Goal: Find specific page/section

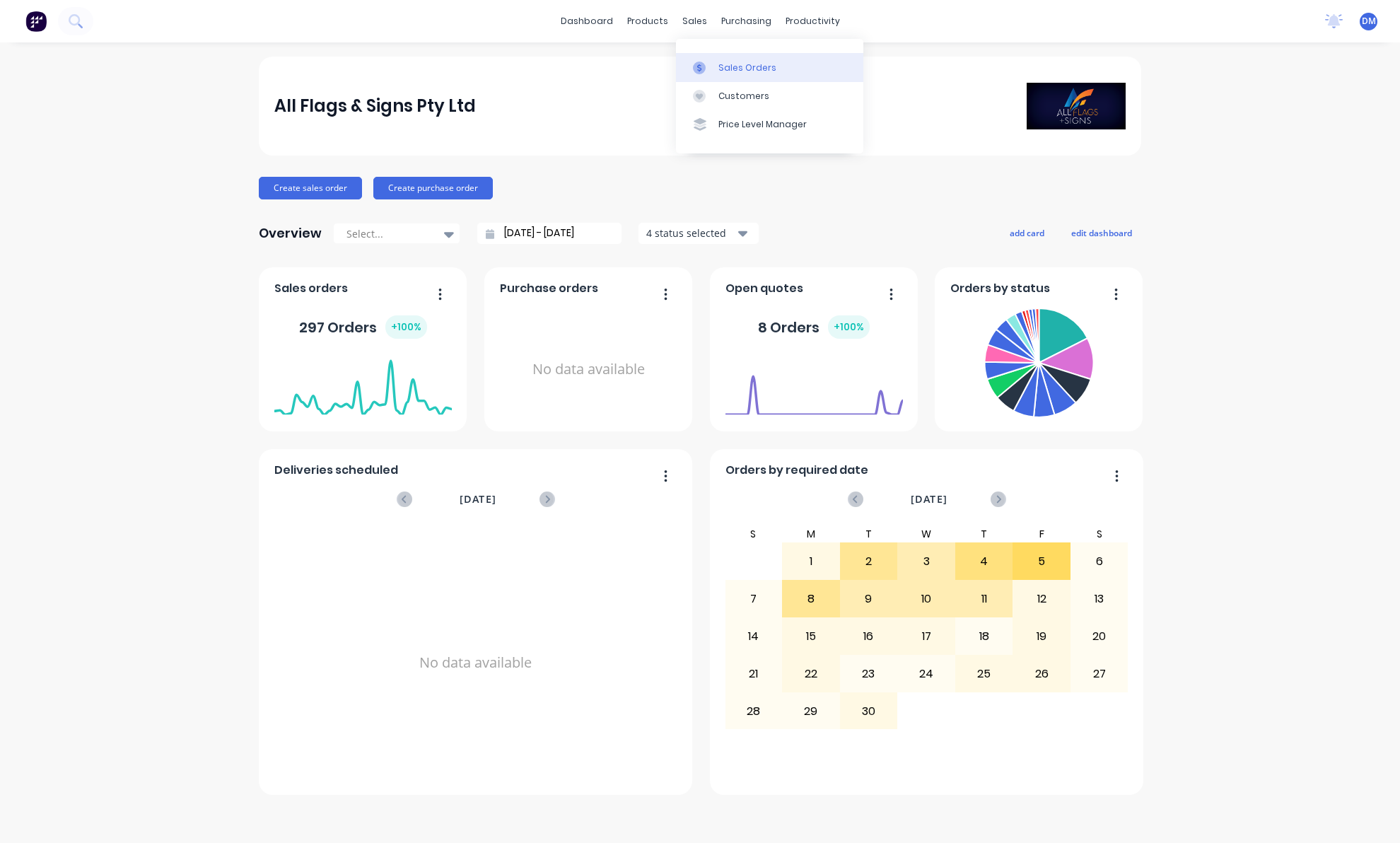
click at [727, 70] on div "Sales Orders" at bounding box center [747, 68] width 58 height 13
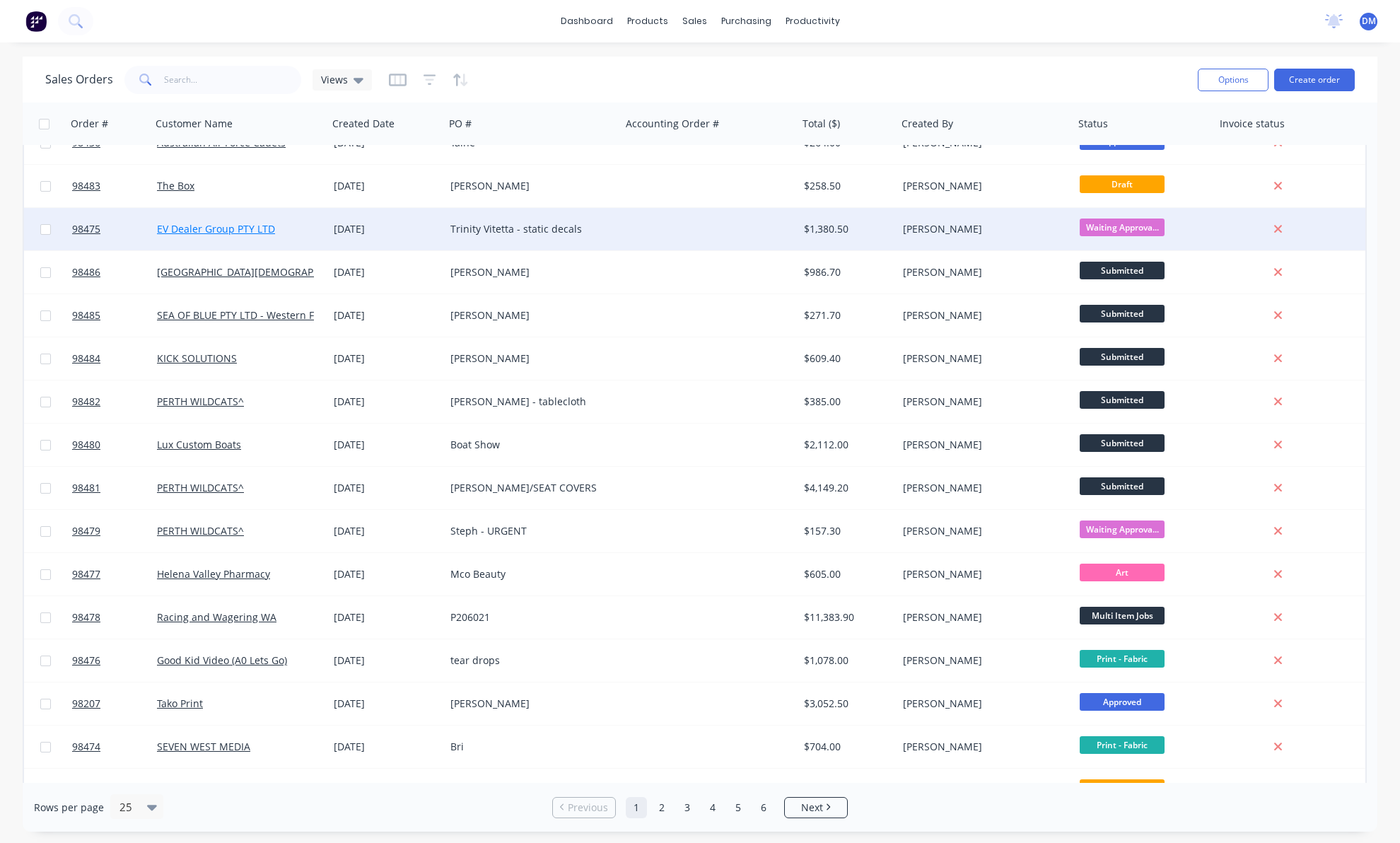
scroll to position [70, 0]
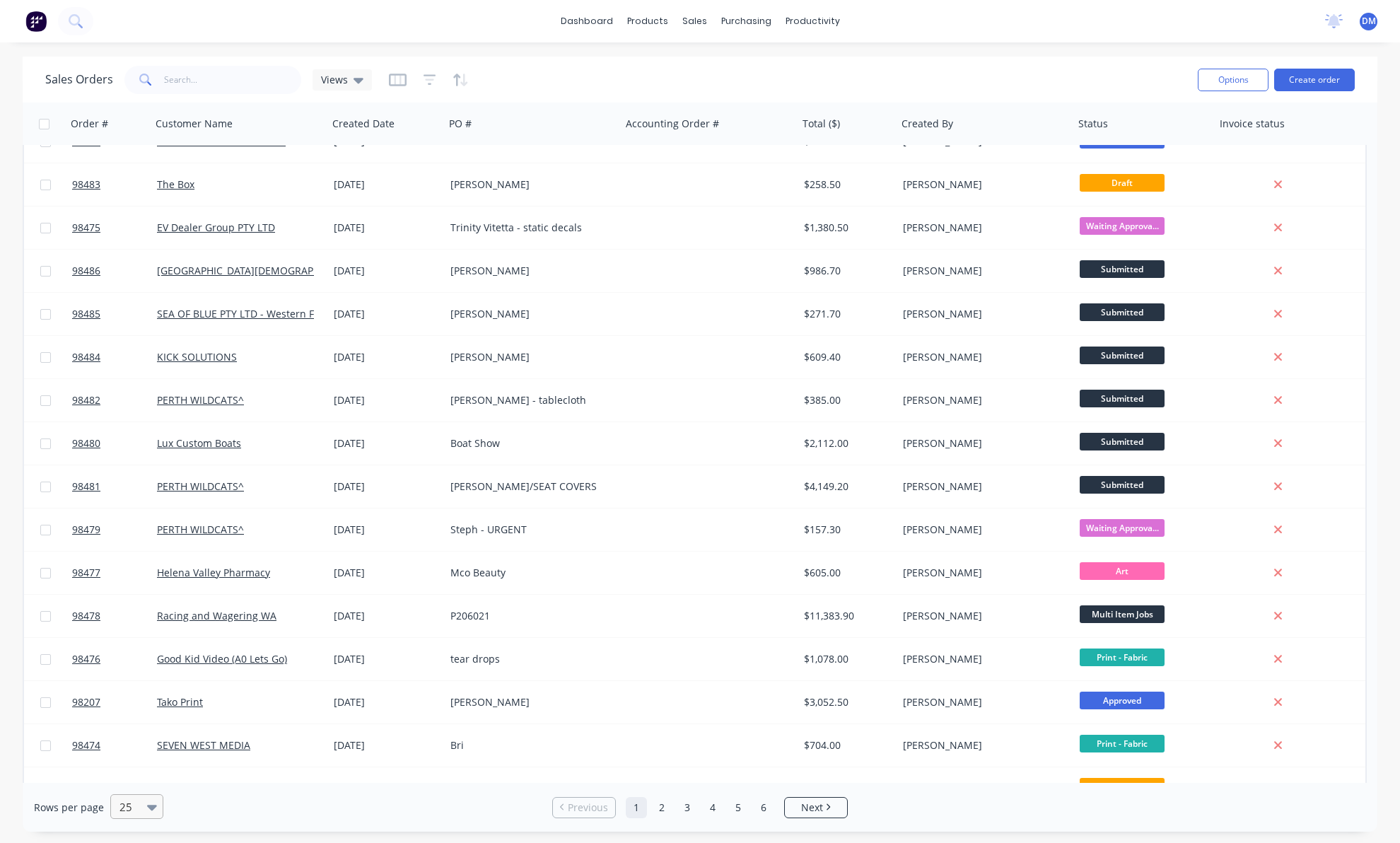
click at [147, 803] on icon at bounding box center [152, 807] width 10 height 16
click at [130, 775] on div "100" at bounding box center [134, 772] width 53 height 26
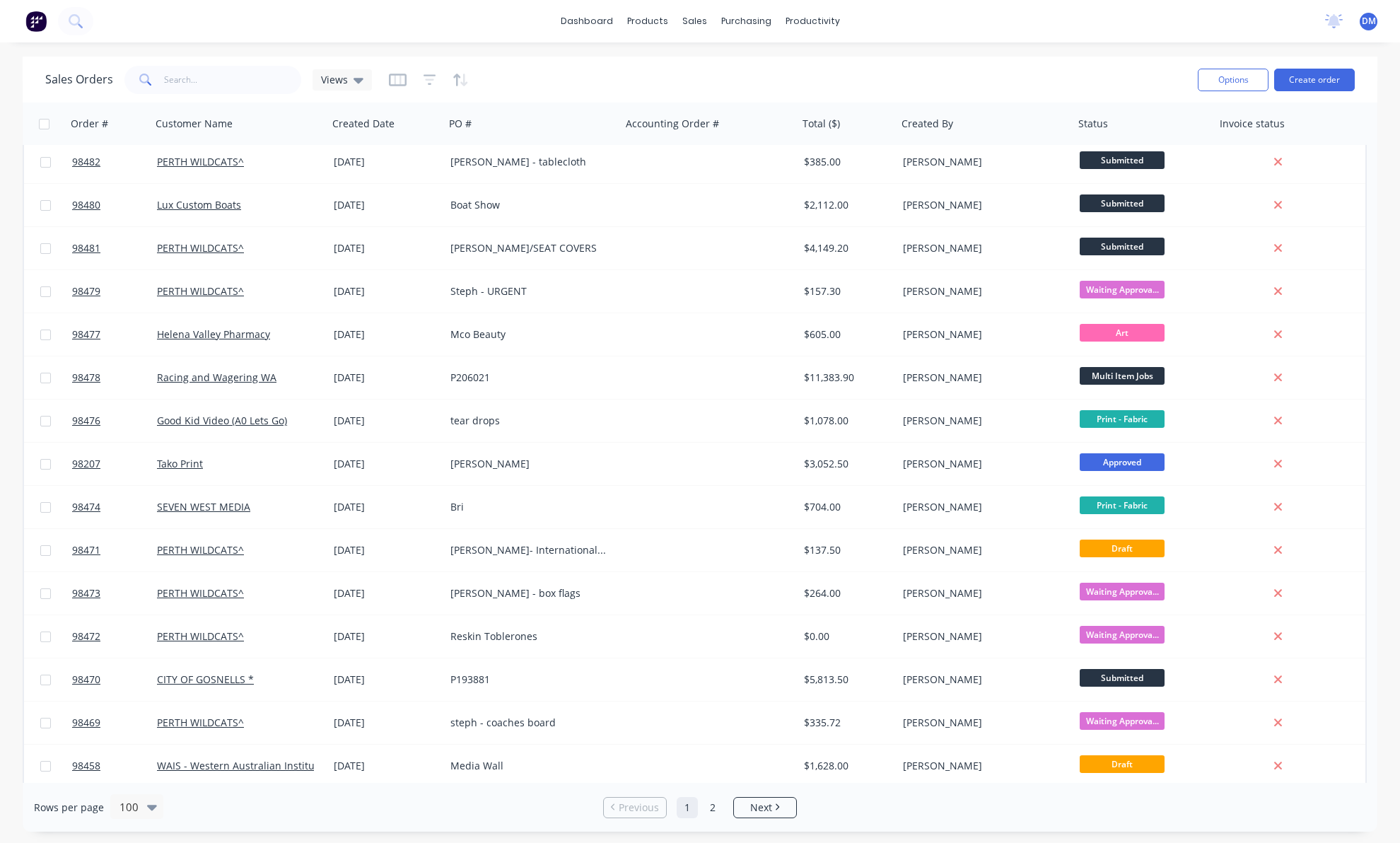
scroll to position [0, 0]
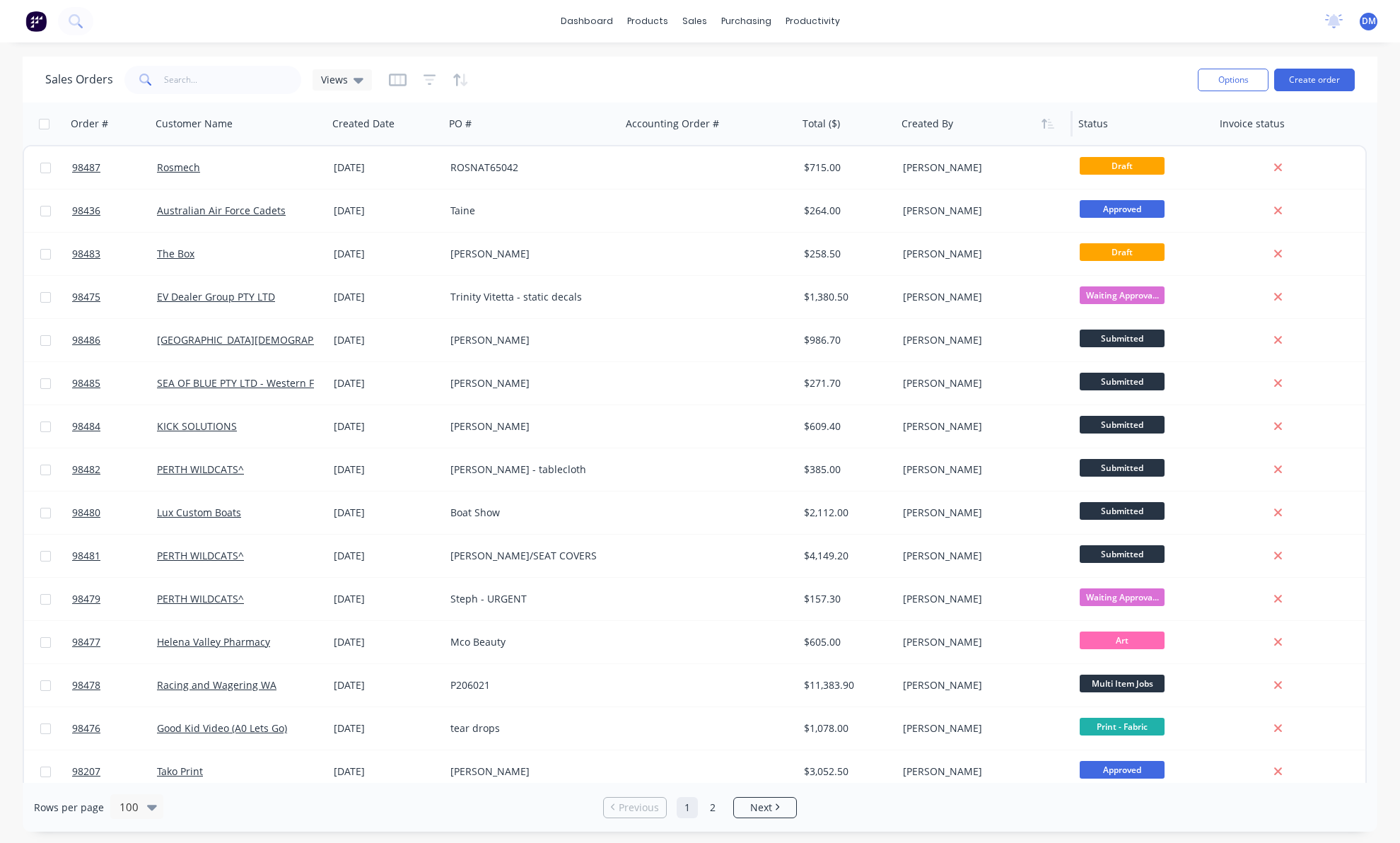
click at [942, 127] on div at bounding box center [980, 124] width 157 height 28
click at [943, 133] on div at bounding box center [980, 124] width 157 height 28
click at [1043, 121] on icon "button" at bounding box center [1048, 124] width 13 height 11
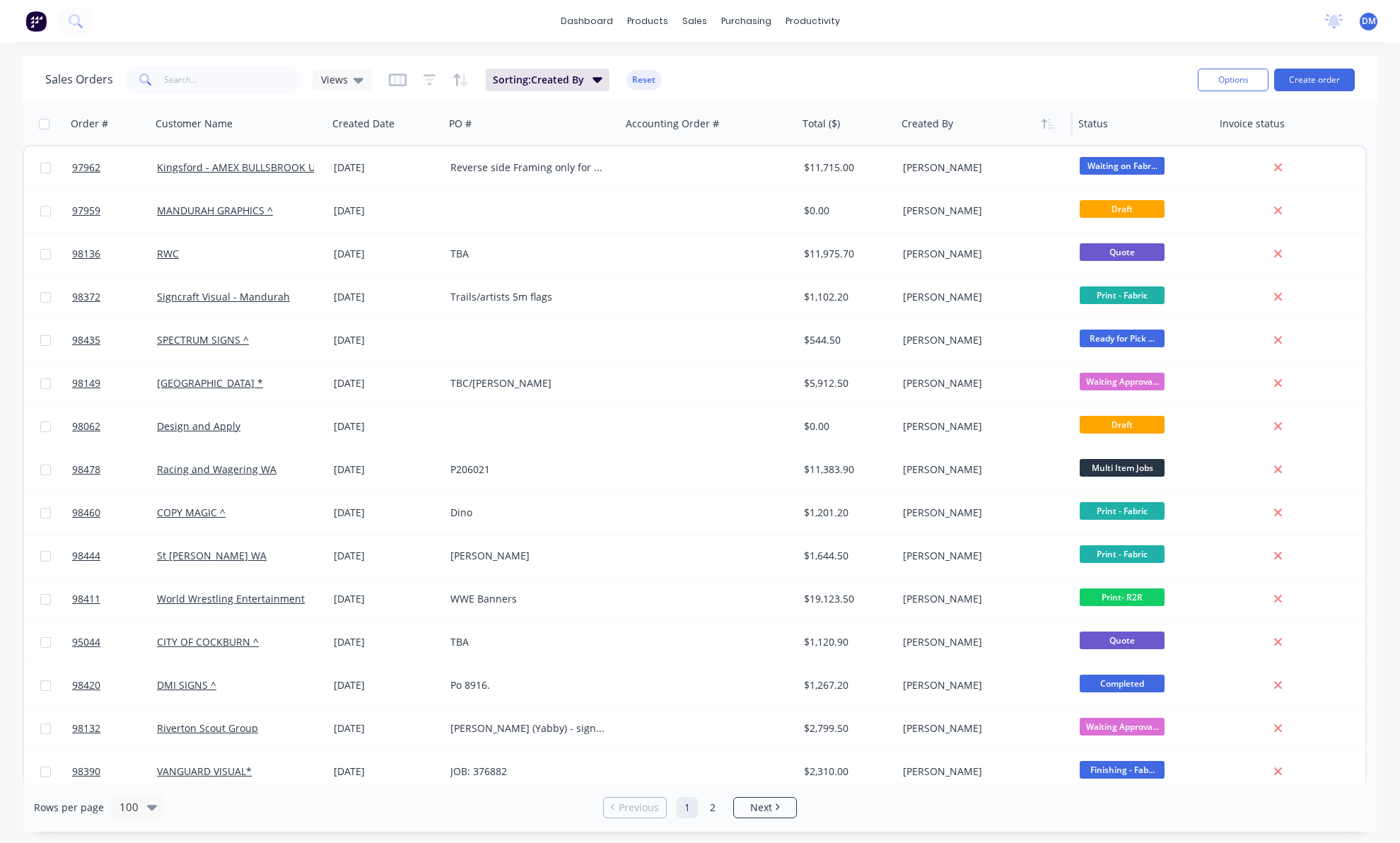
click at [1043, 121] on icon "button" at bounding box center [1048, 124] width 13 height 11
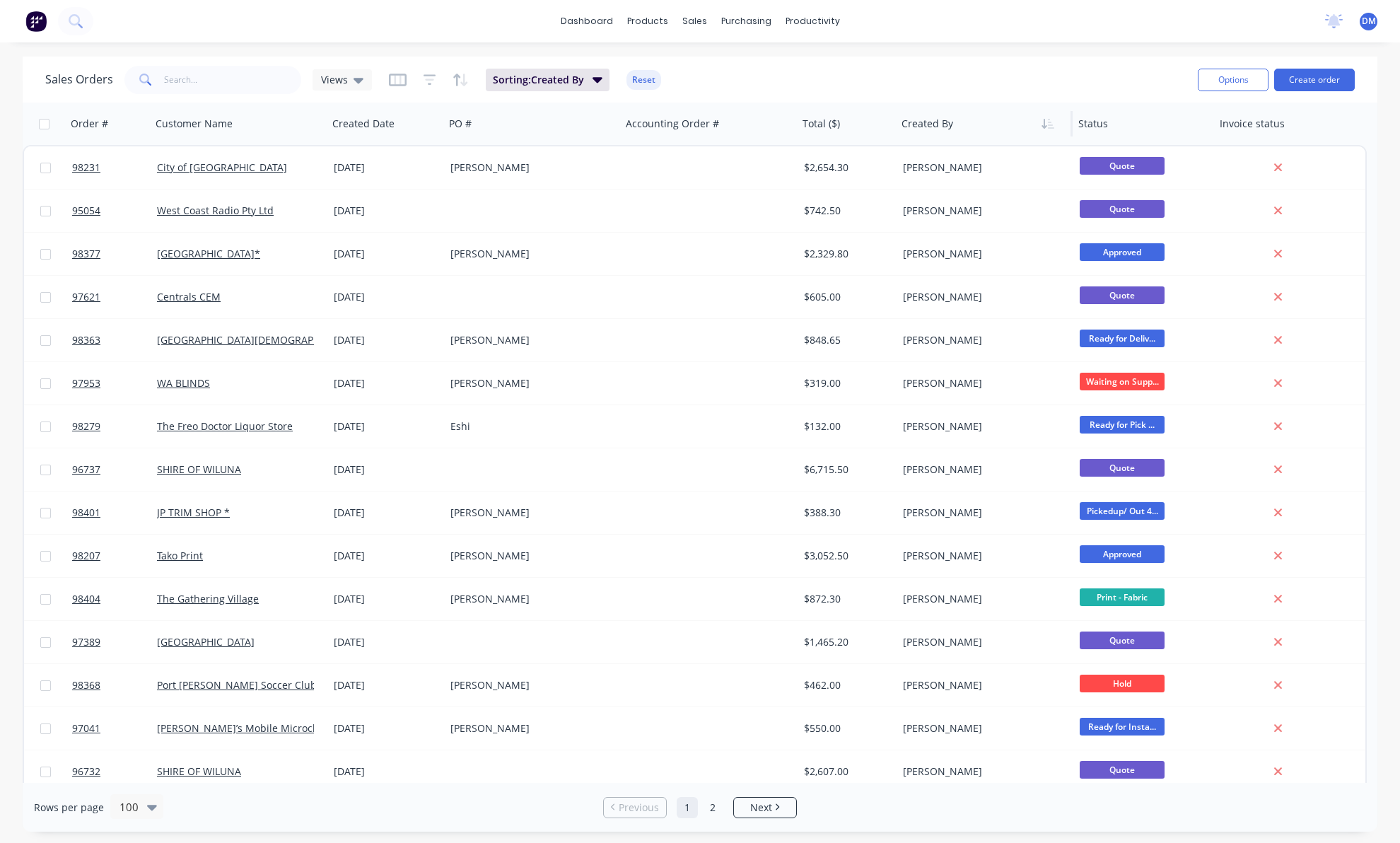
click at [1043, 121] on icon "button" at bounding box center [1048, 124] width 13 height 11
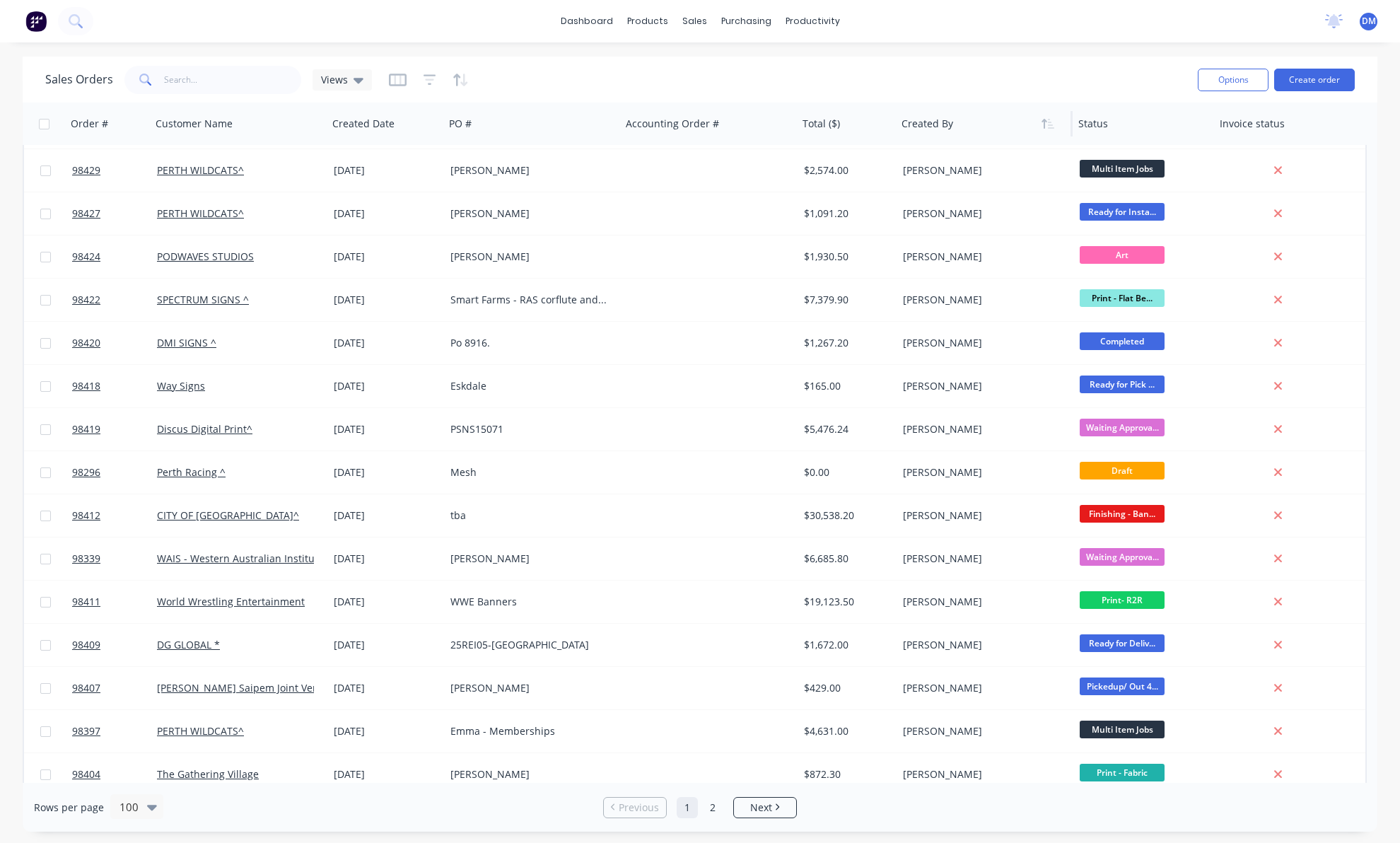
scroll to position [3001, 0]
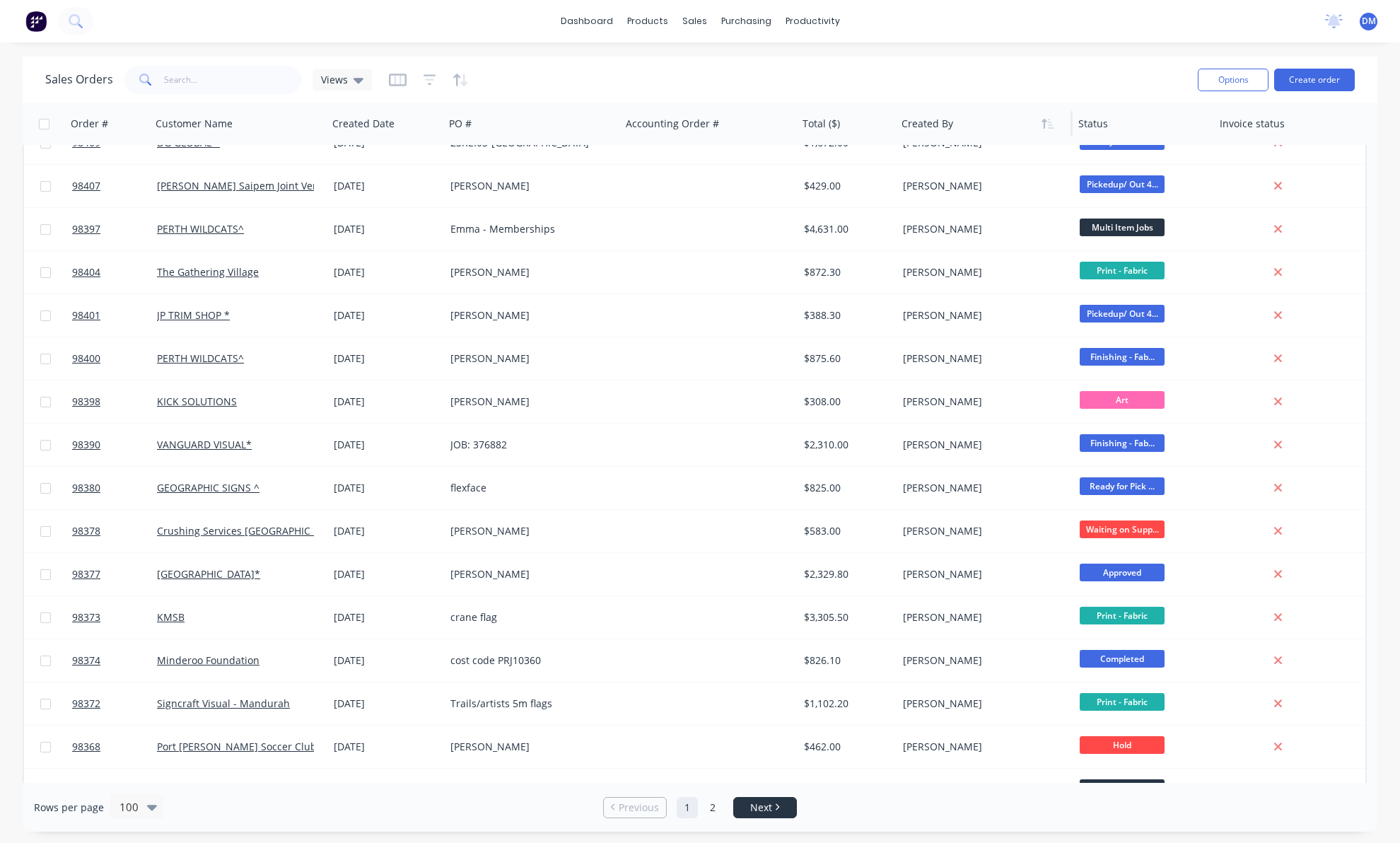
click at [783, 800] on link "Next" at bounding box center [765, 807] width 63 height 14
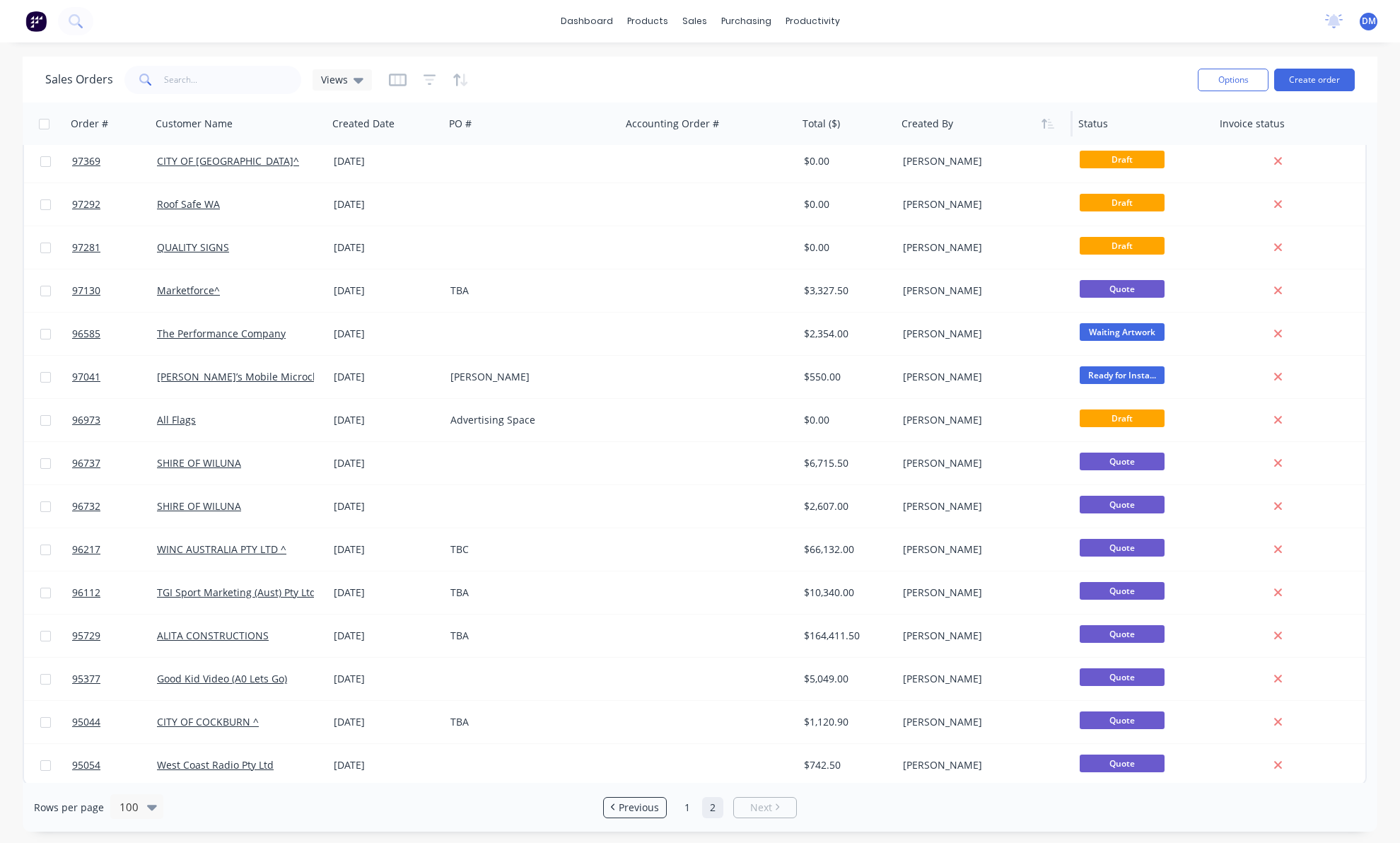
scroll to position [958, 0]
